Goal: Task Accomplishment & Management: Manage account settings

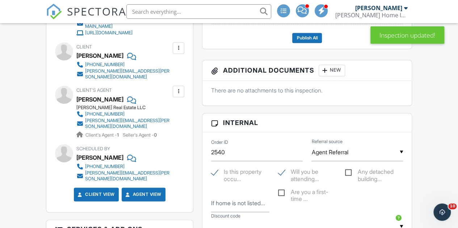
scroll to position [347, 0]
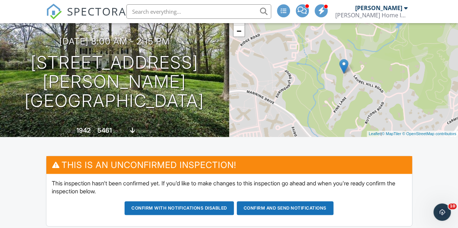
scroll to position [63, 0]
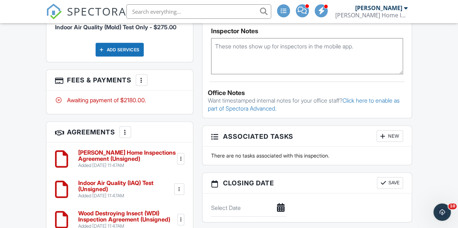
scroll to position [685, 0]
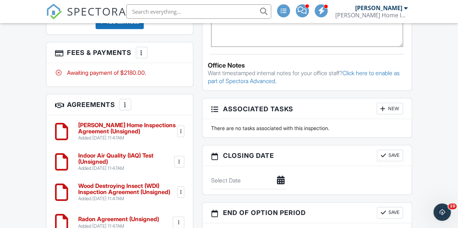
click at [22, 183] on div "Dashboard New Inspection Calendar Contacts Automations Settings Templates Suppo…" at bounding box center [229, 35] width 458 height 1395
click at [28, 186] on div "Dashboard New Inspection Calendar Contacts Automations Settings Templates Suppo…" at bounding box center [229, 35] width 458 height 1395
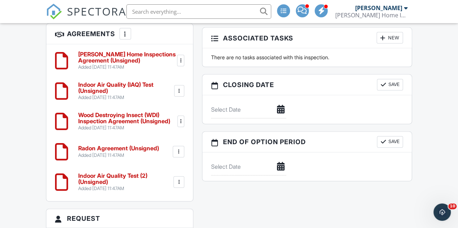
scroll to position [757, 0]
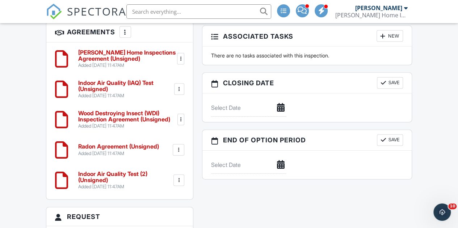
click at [176, 177] on div at bounding box center [178, 180] width 7 height 7
click at [157, 191] on li "Edit" at bounding box center [159, 200] width 41 height 18
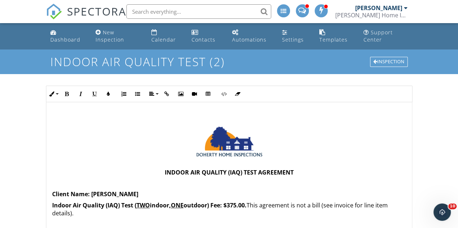
click at [149, 204] on u "TWO" at bounding box center [142, 206] width 13 height 8
click at [238, 206] on strong "Indoor Air Quality (IAQ) Test ( THREE indoor, ONE outdoor) Fee: $375.00." at bounding box center [151, 206] width 199 height 8
click at [278, 209] on p "Indoor Air Quality (IAQ) Test ( THREE indoor, ONE outdoor) Fee: $475.00. This a…" at bounding box center [229, 210] width 354 height 16
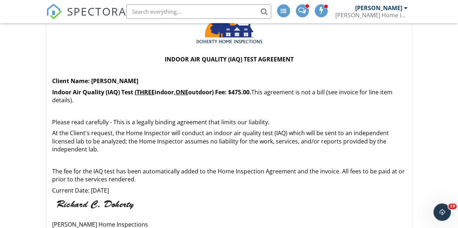
scroll to position [124, 0]
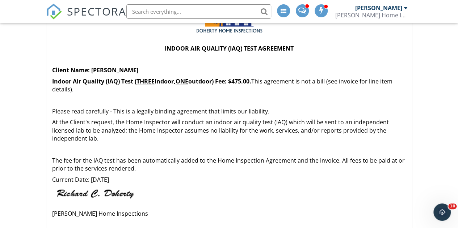
click at [226, 147] on p at bounding box center [229, 150] width 354 height 8
click at [152, 128] on p "At the Client's request, the Home Inspector will conduct an indoor air quality …" at bounding box center [229, 130] width 354 height 24
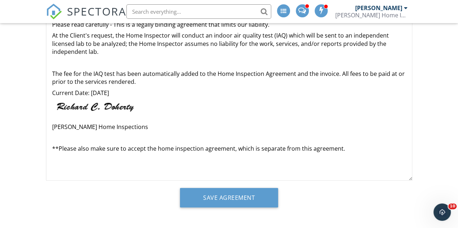
scroll to position [214, 0]
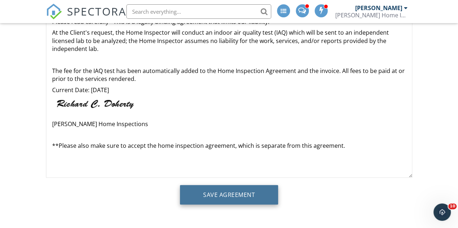
click at [224, 197] on input "Save Agreement" at bounding box center [229, 195] width 98 height 20
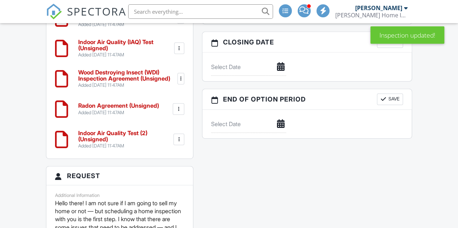
scroll to position [887, 0]
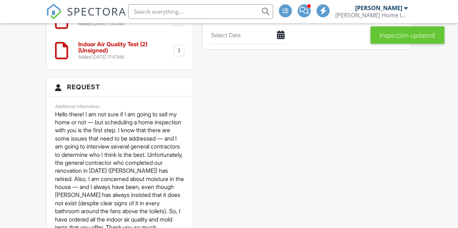
click at [180, 47] on div at bounding box center [178, 50] width 7 height 7
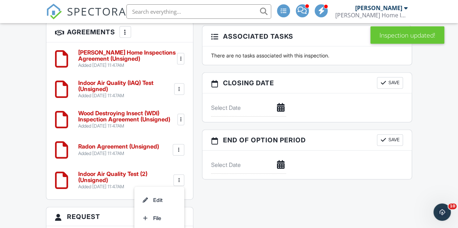
scroll to position [0, 0]
click at [159, 191] on li "Edit" at bounding box center [159, 200] width 41 height 18
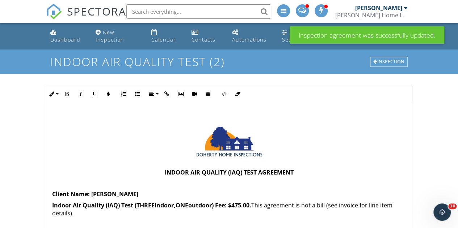
click at [221, 59] on h1 "Indoor Air Quality Test (2)" at bounding box center [228, 61] width 357 height 13
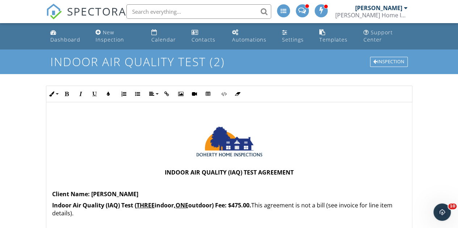
click at [188, 60] on h1 "Indoor Air Quality Test (2)" at bounding box center [228, 61] width 357 height 13
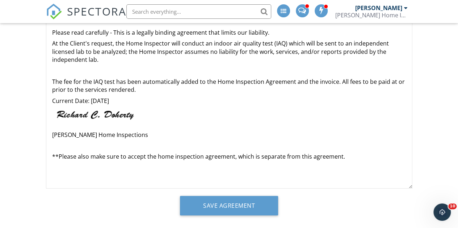
scroll to position [214, 0]
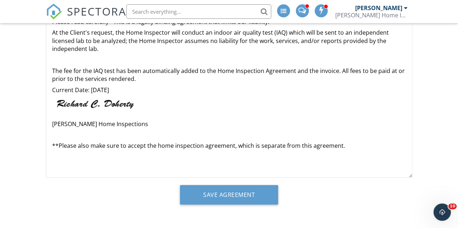
click at [430, 80] on div "Dashboard New Inspection Calendar Contacts Automations Settings Templates Suppo…" at bounding box center [229, 19] width 458 height 419
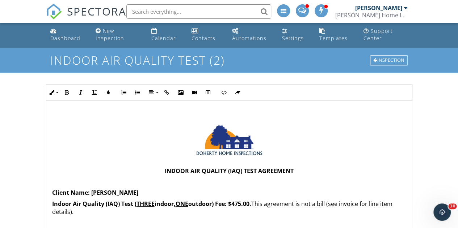
scroll to position [0, 0]
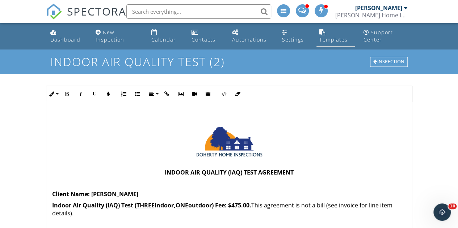
click at [322, 39] on div "Templates" at bounding box center [333, 39] width 28 height 7
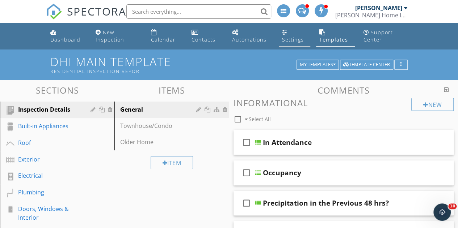
click at [288, 41] on div "Settings" at bounding box center [293, 39] width 22 height 7
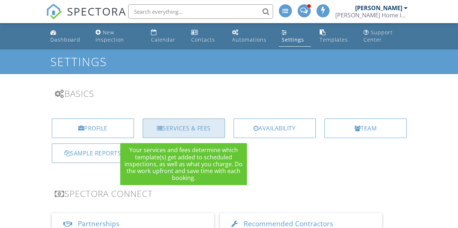
click at [187, 130] on div "Services & Fees" at bounding box center [184, 129] width 82 height 20
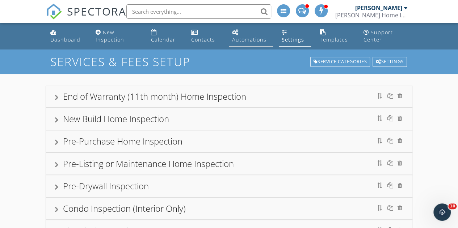
click at [246, 33] on link "Automations" at bounding box center [251, 36] width 44 height 21
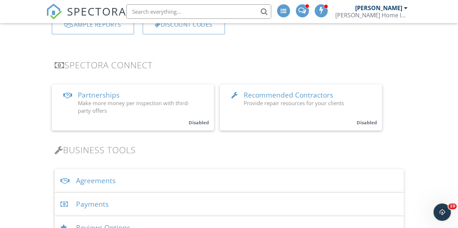
scroll to position [130, 0]
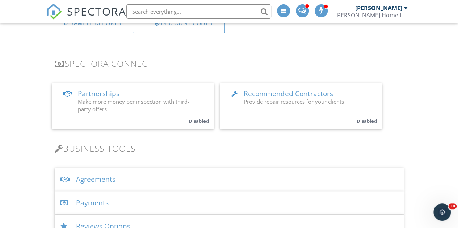
click at [93, 178] on div "Agreements" at bounding box center [229, 180] width 349 height 24
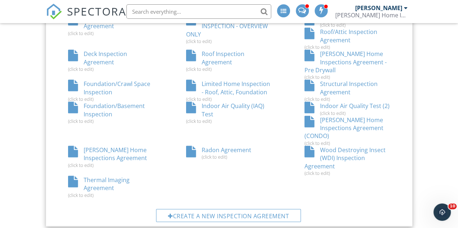
scroll to position [478, 0]
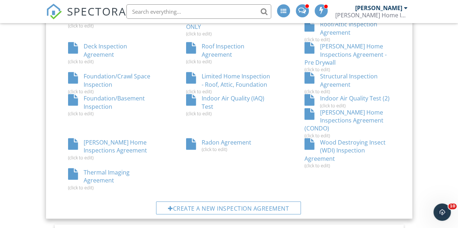
click at [330, 99] on div "Indoor Air Quality Test (2) (click to edit)" at bounding box center [347, 101] width 118 height 14
